Goal: Check status: Check status

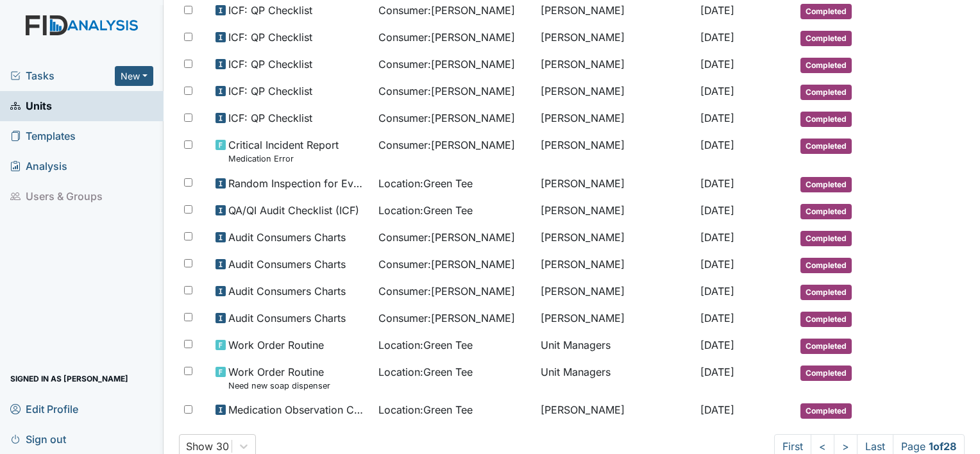
scroll to position [619, 0]
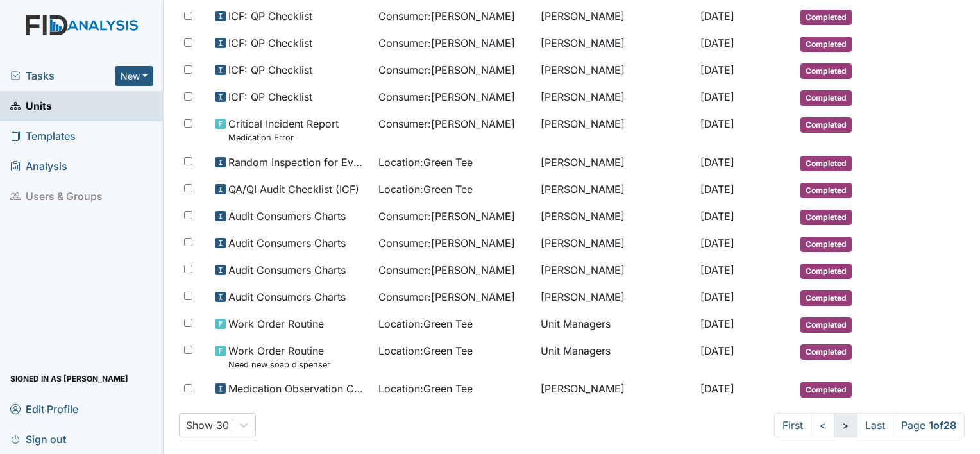
click at [834, 413] on link ">" at bounding box center [846, 425] width 24 height 24
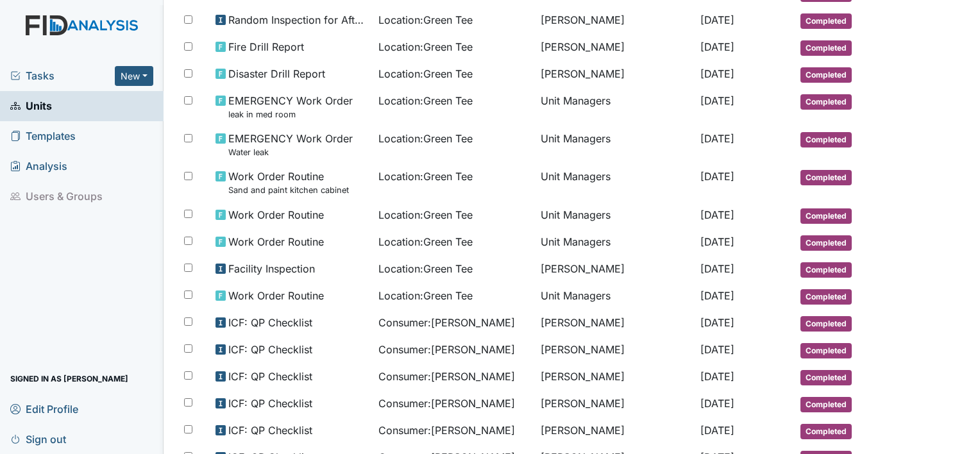
scroll to position [282, 0]
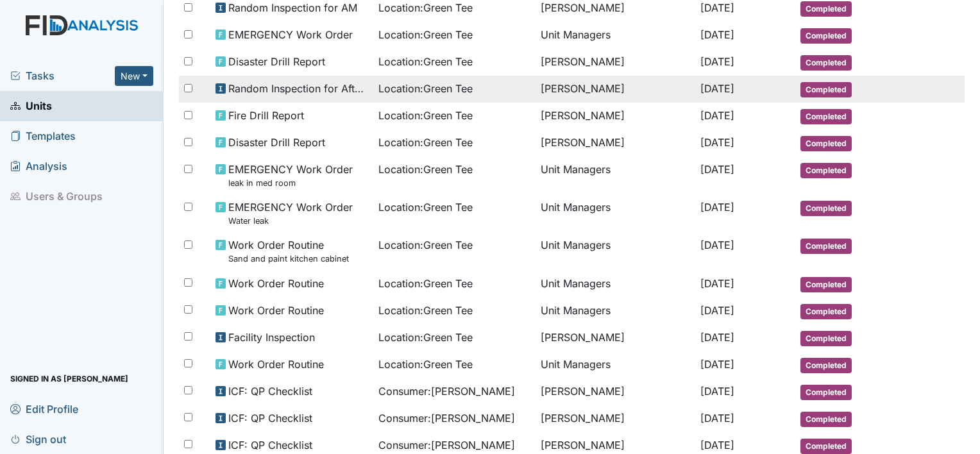
click at [337, 88] on span "Random Inspection for Afternoon" at bounding box center [298, 88] width 140 height 15
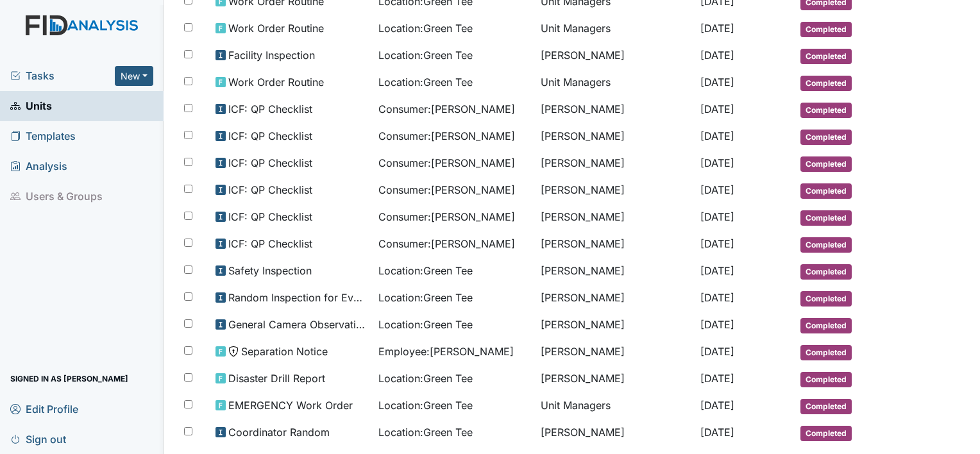
scroll to position [607, 0]
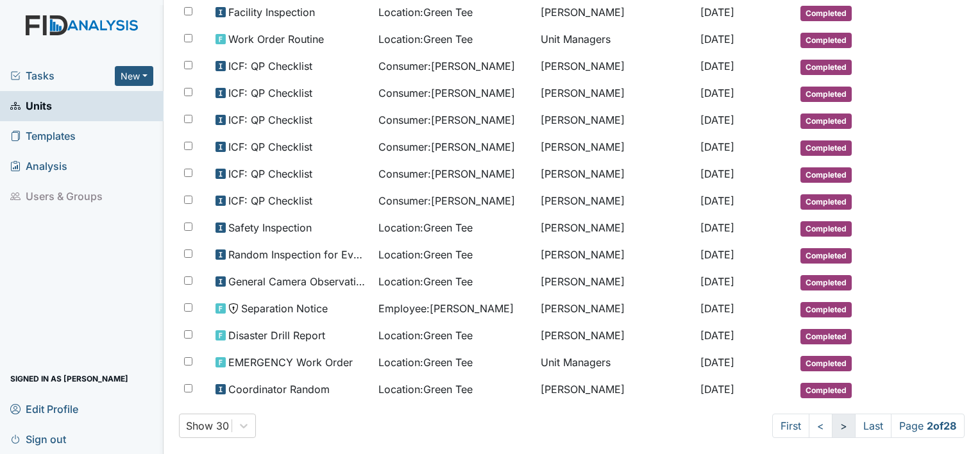
click at [832, 414] on link ">" at bounding box center [844, 426] width 24 height 24
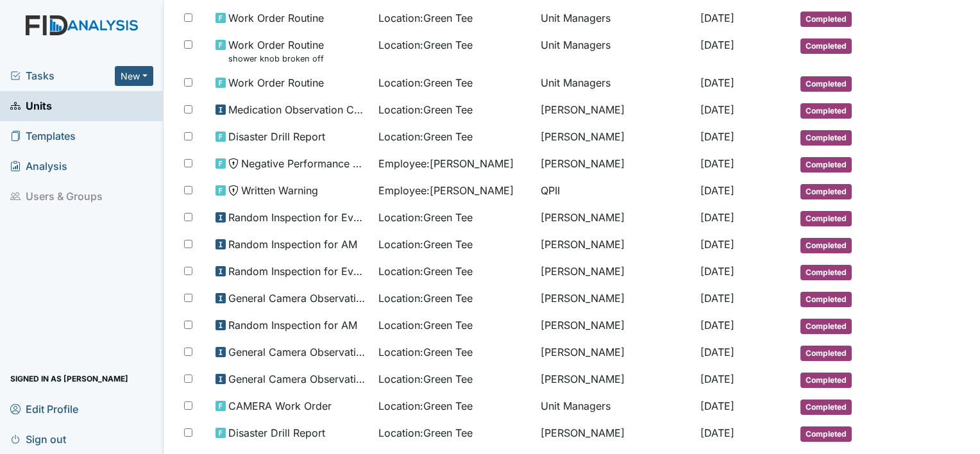
scroll to position [642, 0]
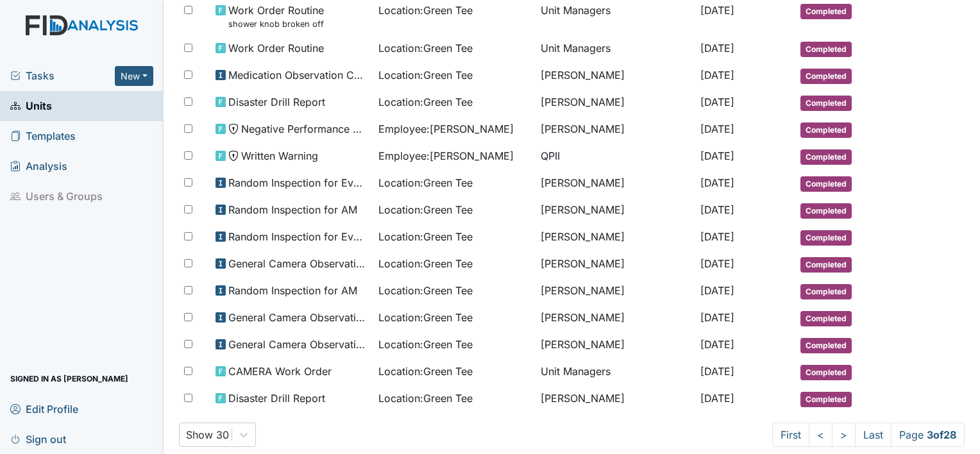
click at [969, 8] on main "Location: Green Tee Assign Assign Form Assign Inspection Assign Document Assign…" at bounding box center [572, 227] width 816 height 454
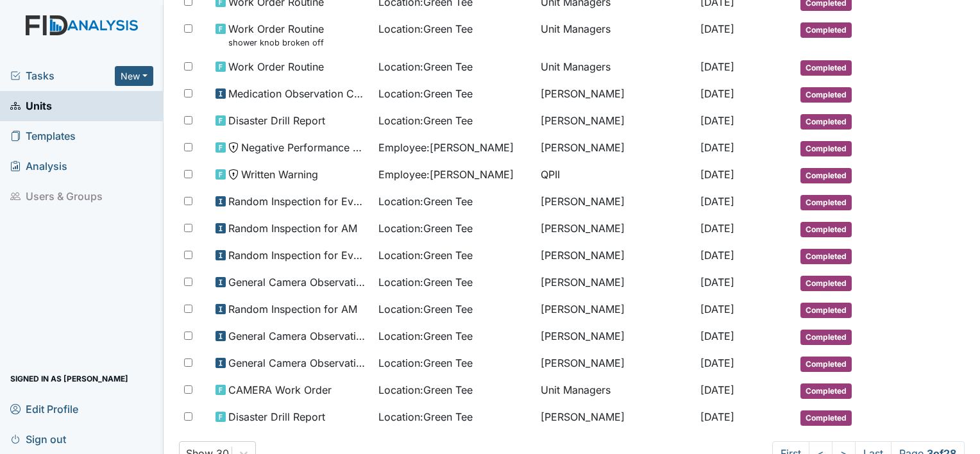
scroll to position [654, 0]
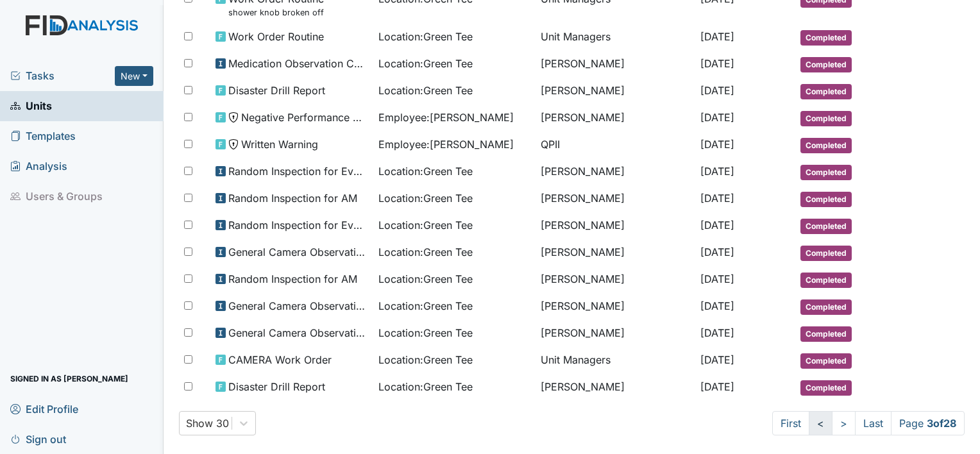
click at [809, 412] on link "<" at bounding box center [821, 423] width 24 height 24
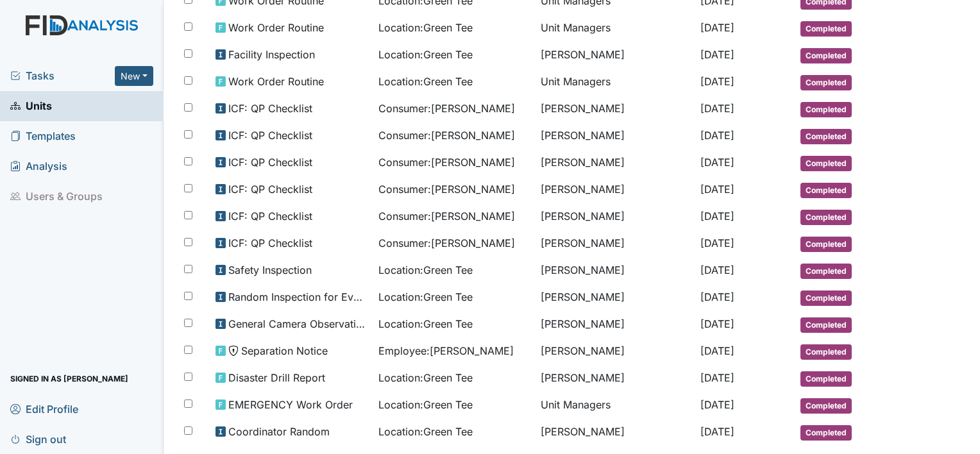
scroll to position [607, 0]
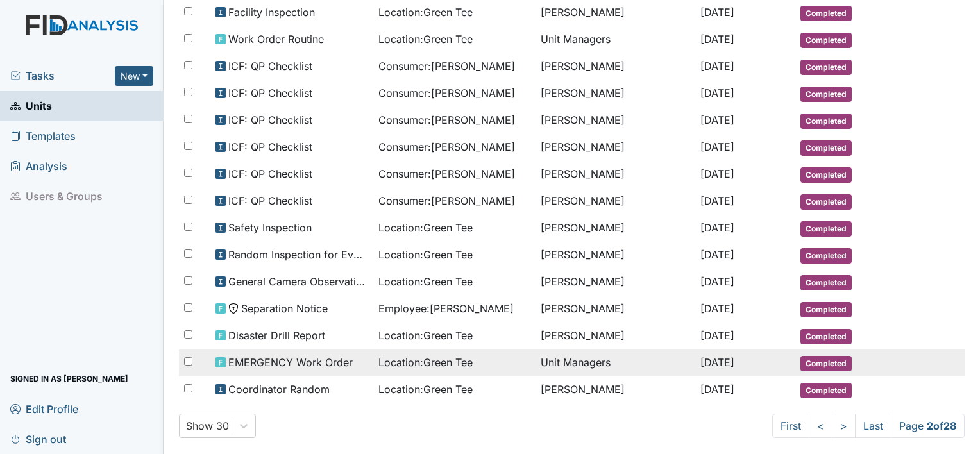
click at [734, 356] on span "[DATE]" at bounding box center [717, 362] width 34 height 13
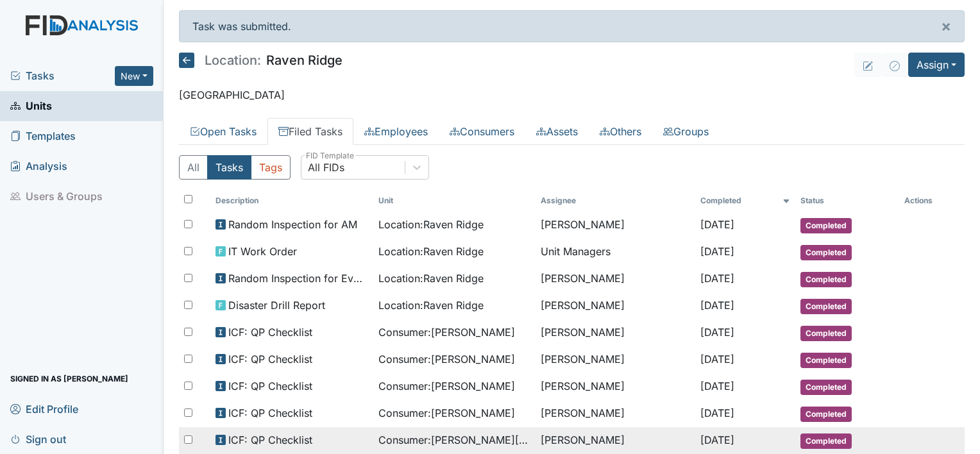
click at [847, 442] on span "Completed" at bounding box center [825, 441] width 51 height 15
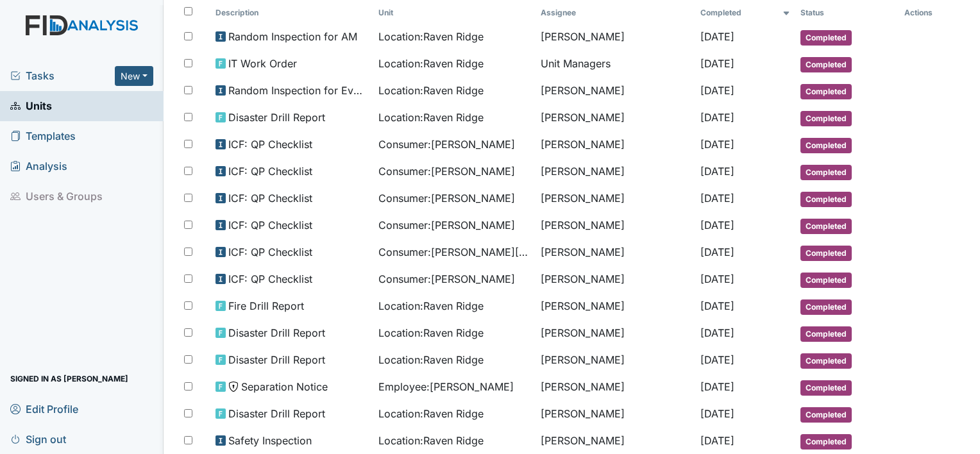
scroll to position [205, 0]
